Goal: Task Accomplishment & Management: Manage account settings

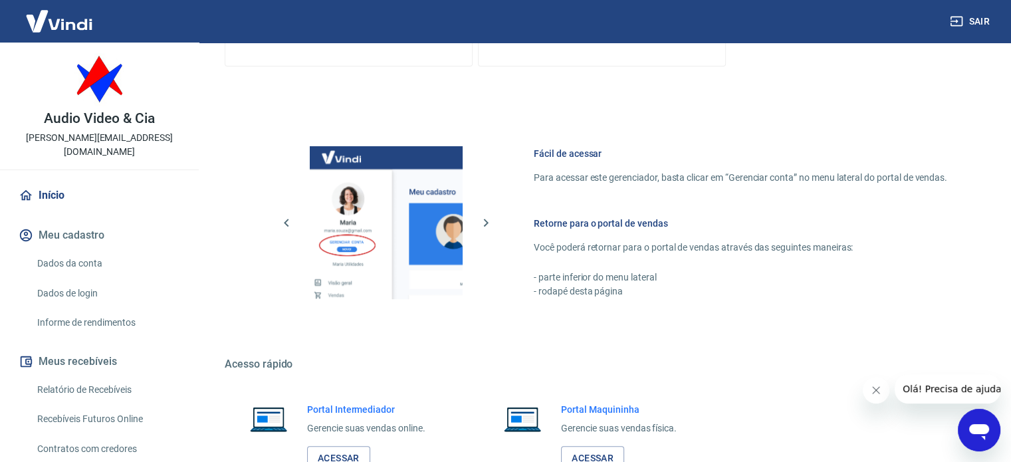
scroll to position [532, 0]
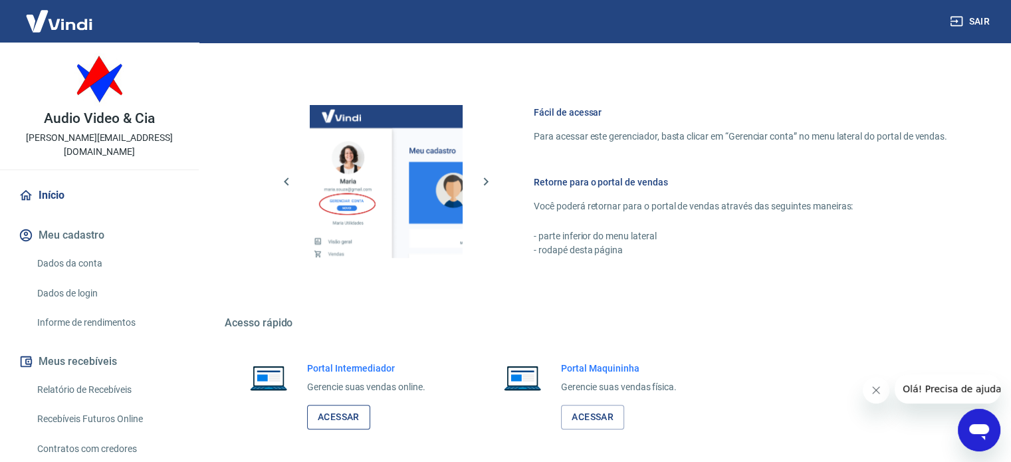
click at [335, 417] on link "Acessar" at bounding box center [338, 417] width 63 height 25
click at [346, 414] on link "Acessar" at bounding box center [338, 417] width 63 height 25
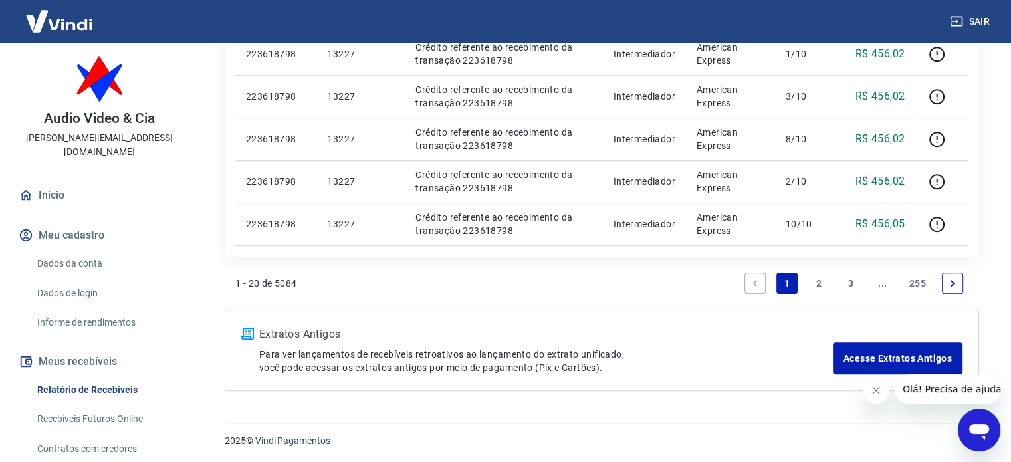
scroll to position [986, 0]
click at [816, 282] on link "2" at bounding box center [818, 282] width 21 height 21
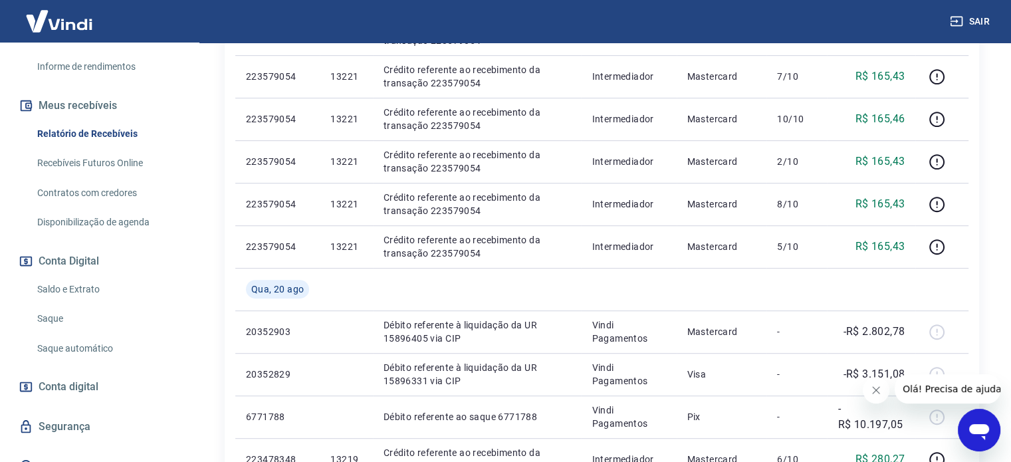
scroll to position [260, 0]
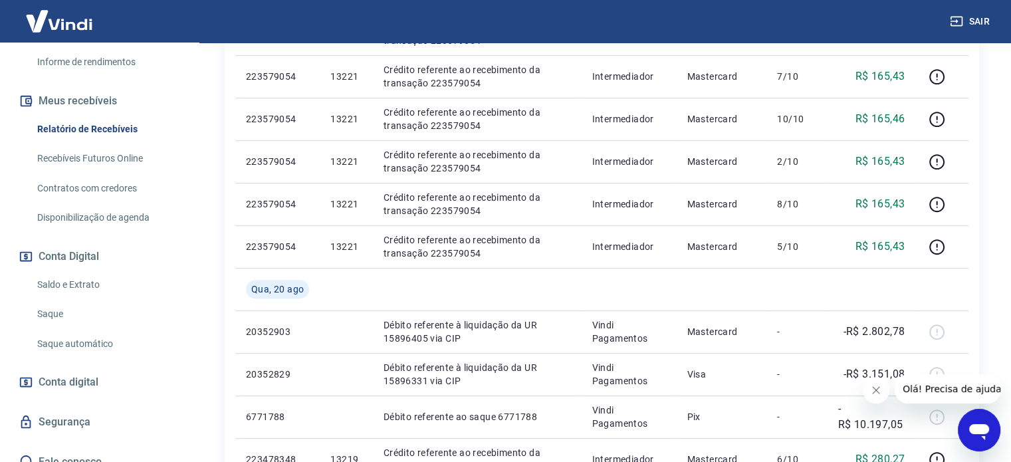
click at [77, 271] on link "Saldo e Extrato" at bounding box center [107, 284] width 151 height 27
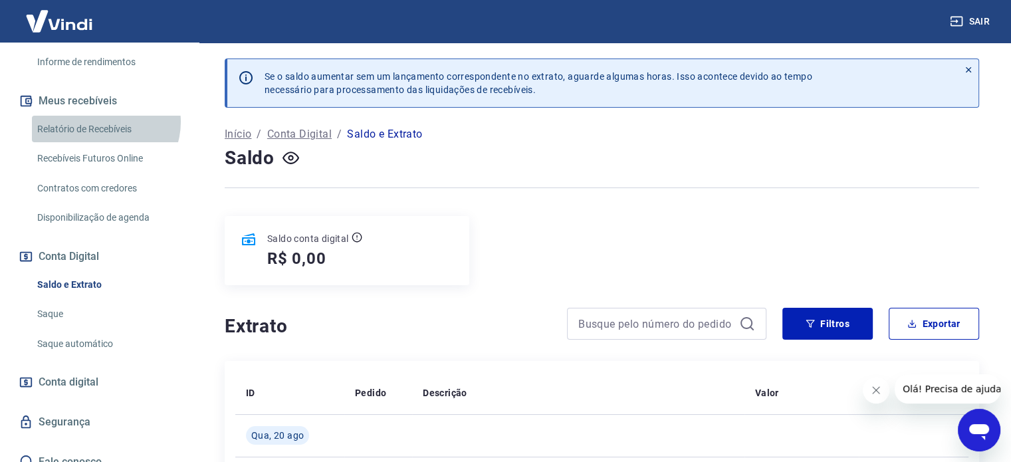
click at [104, 116] on link "Relatório de Recebíveis" at bounding box center [107, 129] width 151 height 27
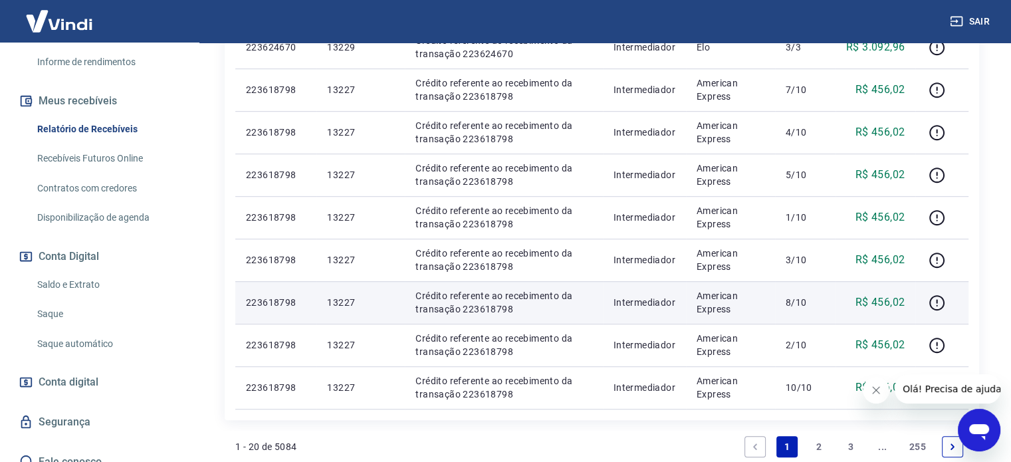
scroll to position [864, 0]
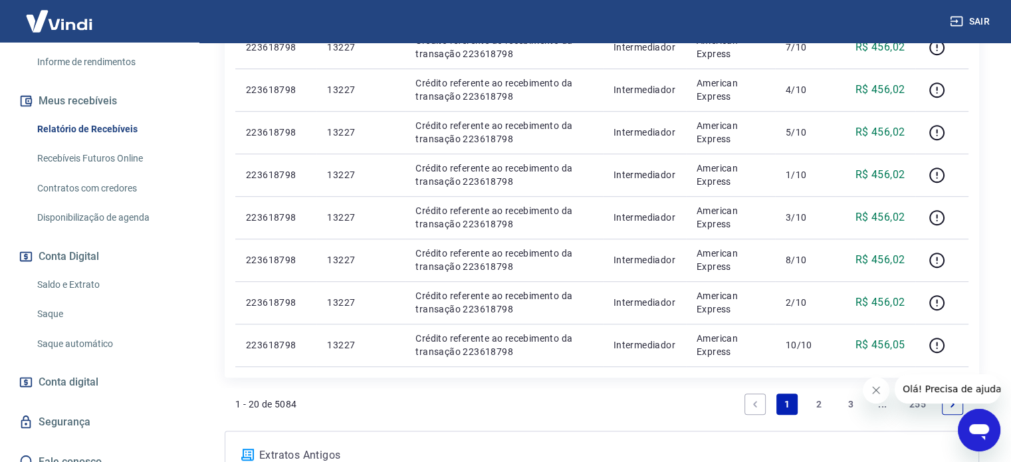
click at [821, 397] on link "2" at bounding box center [818, 403] width 21 height 21
